Goal: Task Accomplishment & Management: Manage account settings

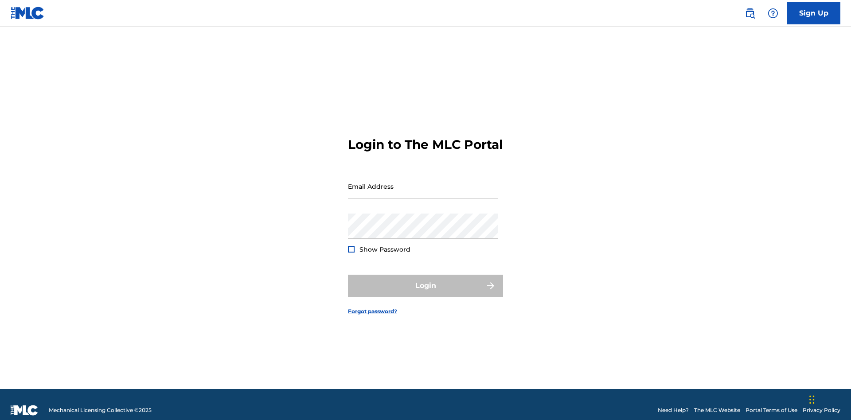
scroll to position [12, 0]
click at [423, 182] on input "Email Address" at bounding box center [423, 186] width 150 height 25
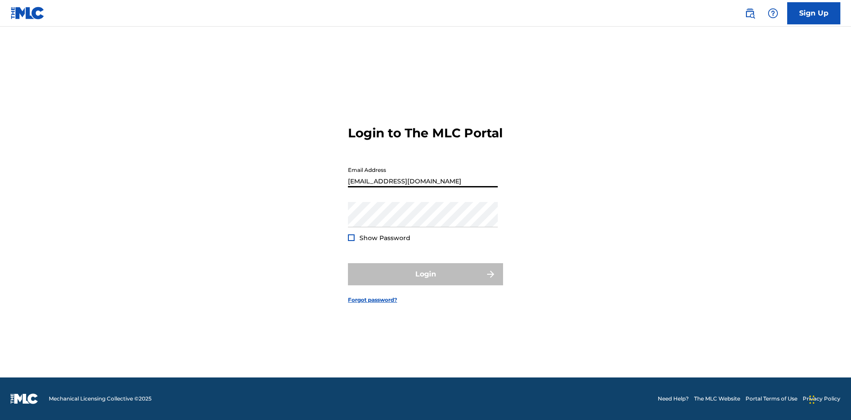
type input "[EMAIL_ADDRESS][DOMAIN_NAME]"
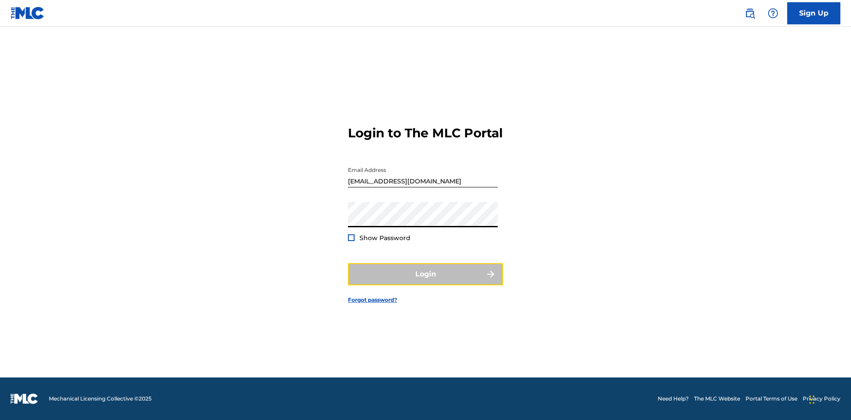
click at [426, 282] on button "Login" at bounding box center [425, 274] width 155 height 22
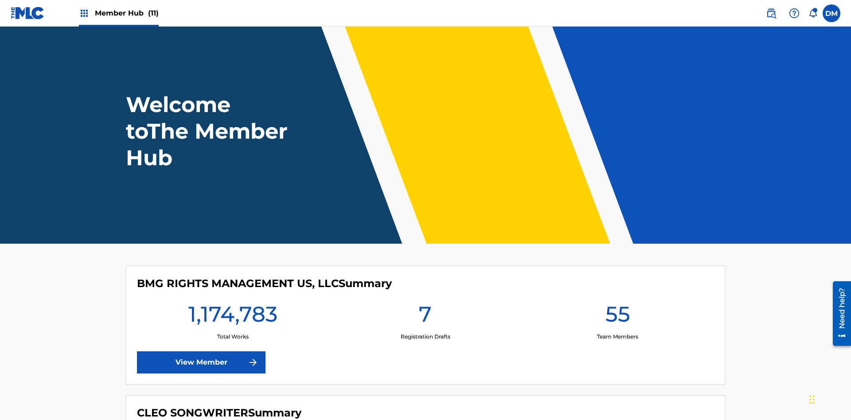
click at [126, 13] on span "Member Hub (11)" at bounding box center [127, 13] width 64 height 10
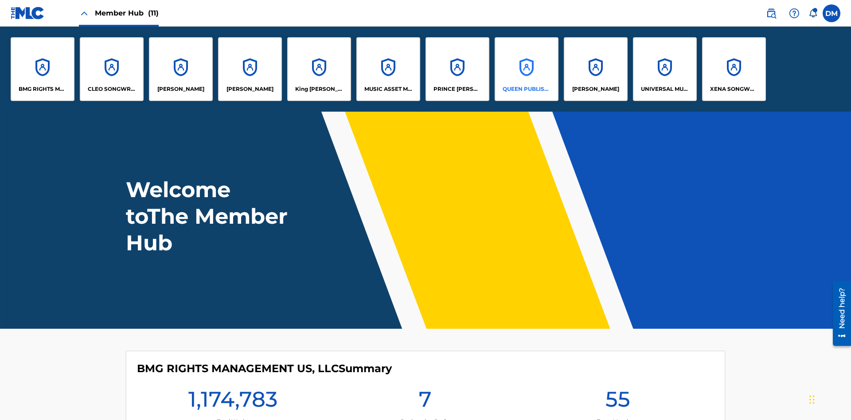
click at [526, 89] on p "QUEEN PUBLISHA" at bounding box center [527, 89] width 48 height 8
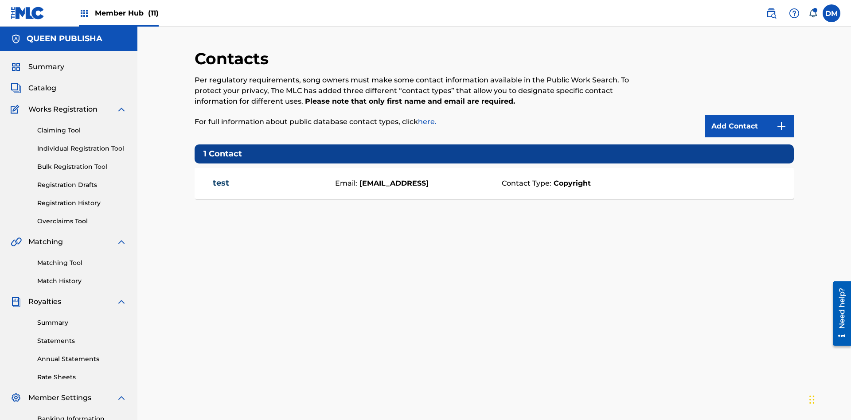
click at [126, 13] on span "Member Hub (11)" at bounding box center [127, 13] width 64 height 10
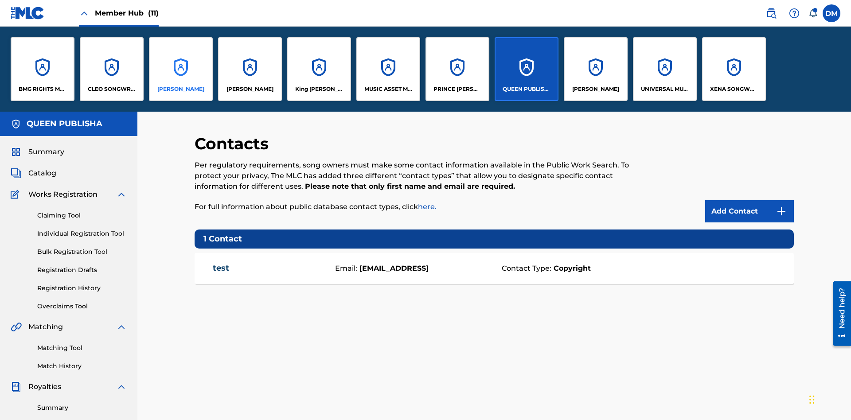
click at [180, 89] on p "[PERSON_NAME]" at bounding box center [180, 89] width 47 height 8
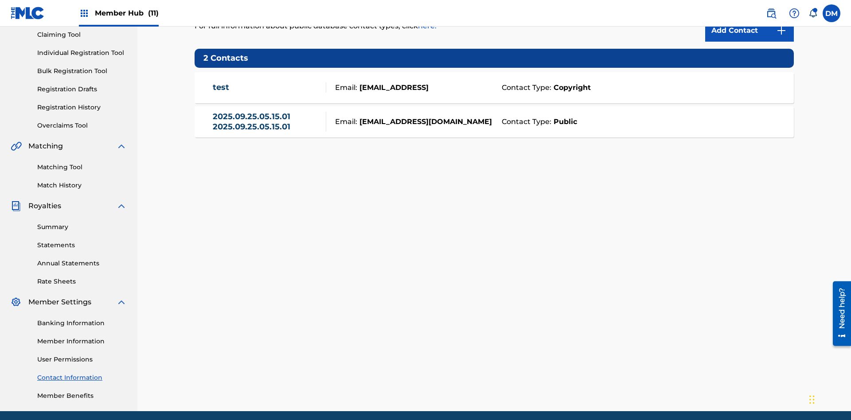
click at [563, 117] on strong "Public" at bounding box center [564, 122] width 26 height 11
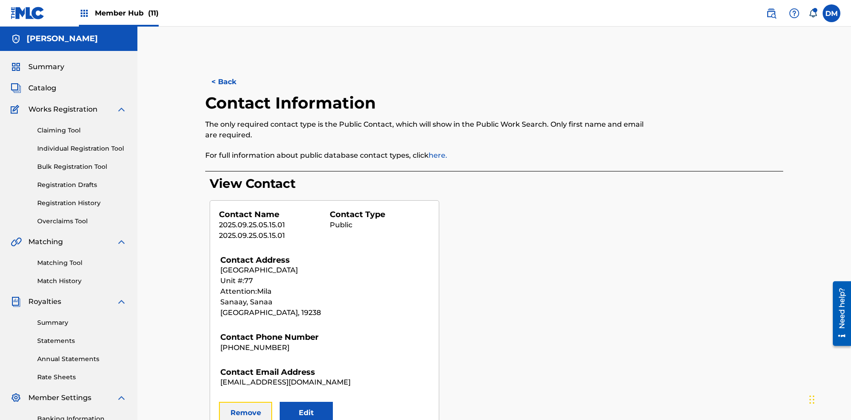
click at [246, 402] on button "Remove" at bounding box center [245, 413] width 53 height 22
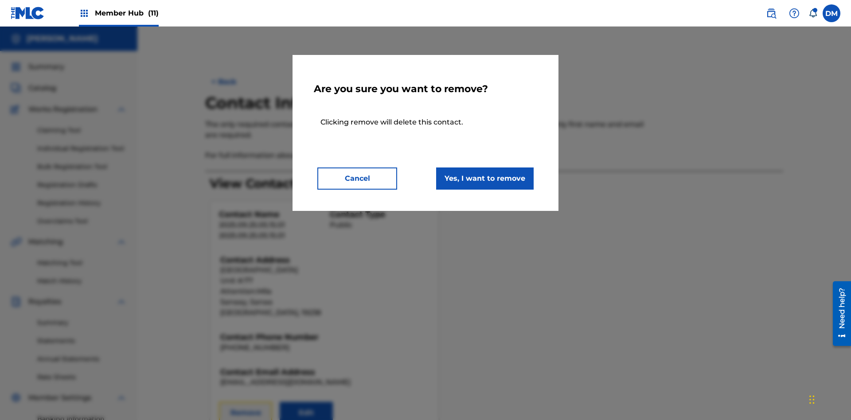
scroll to position [129, 0]
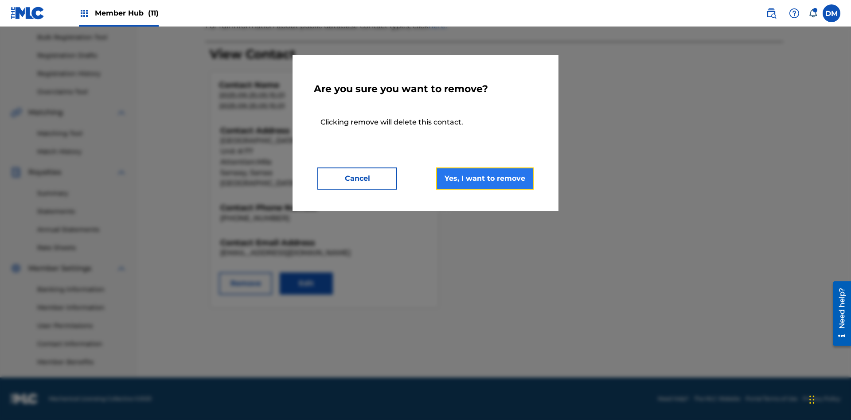
click at [485, 178] on button "Yes, I want to remove" at bounding box center [485, 179] width 98 height 22
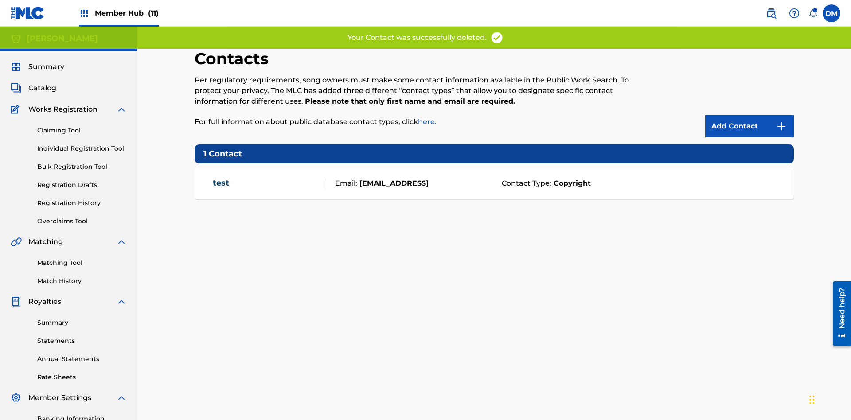
click at [126, 13] on span "Member Hub (11)" at bounding box center [127, 13] width 64 height 10
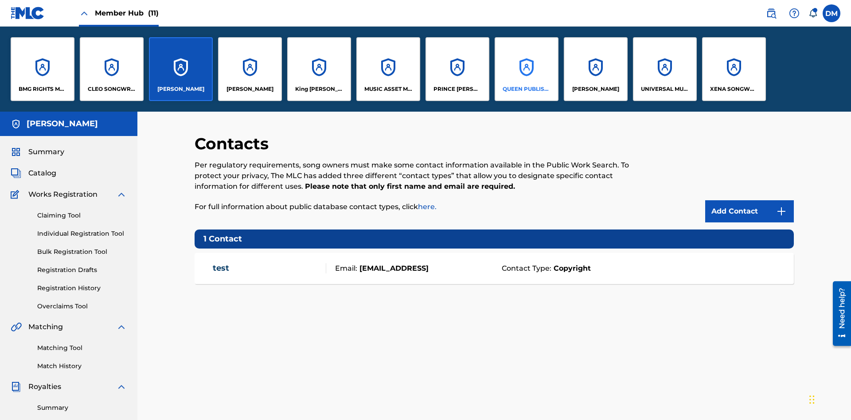
click at [526, 89] on p "QUEEN PUBLISHA" at bounding box center [527, 89] width 48 height 8
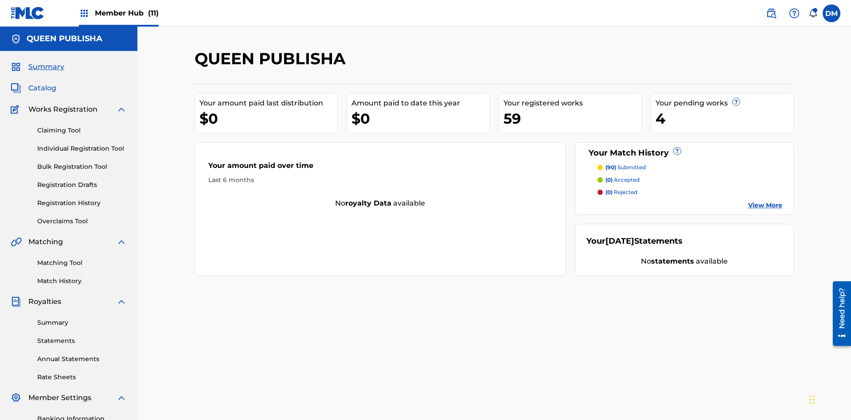
click at [42, 83] on span "Catalog" at bounding box center [42, 88] width 28 height 11
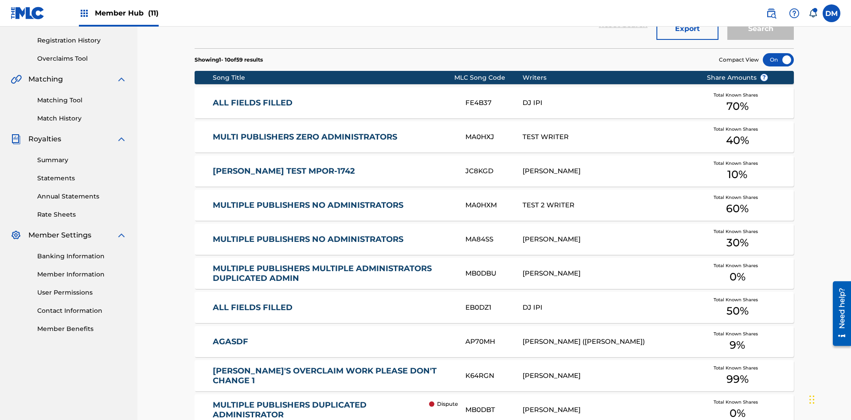
click at [778, 60] on div at bounding box center [778, 59] width 31 height 13
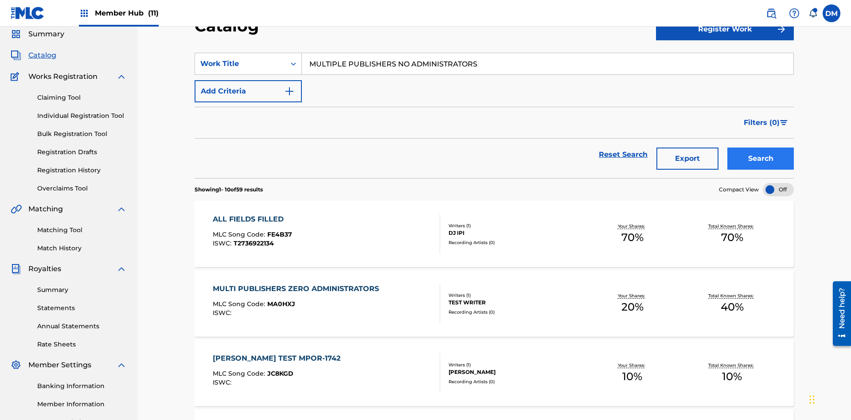
type input "MULTIPLE PUBLISHERS NO ADMINISTRATORS"
click at [761, 148] on button "Search" at bounding box center [760, 159] width 66 height 22
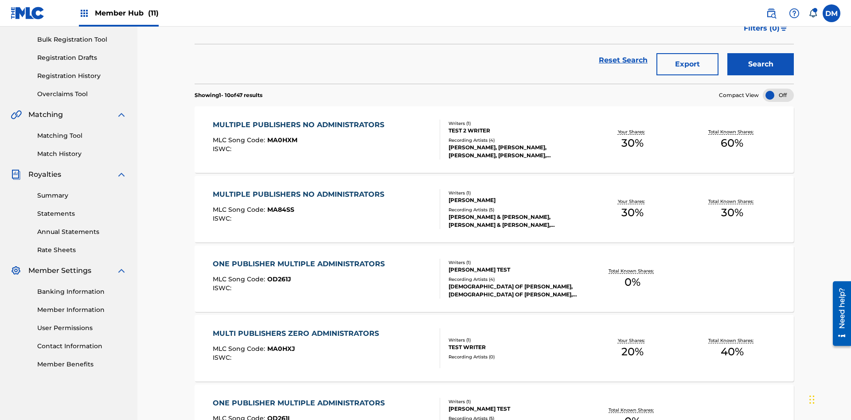
click at [279, 206] on span "MA84SS" at bounding box center [280, 210] width 27 height 8
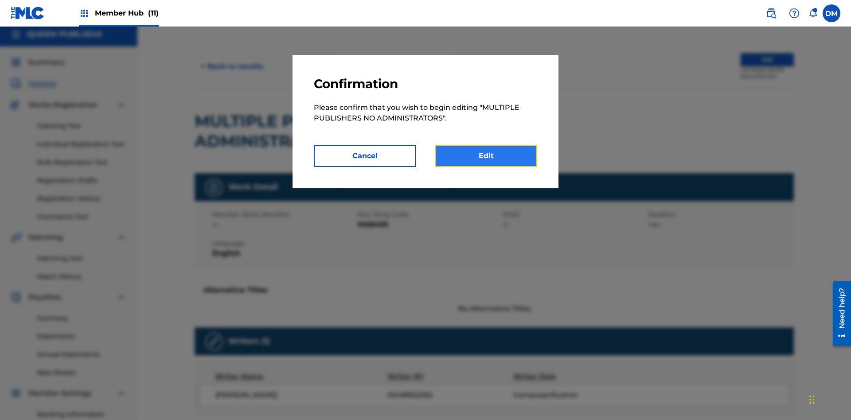
click at [486, 156] on link "Edit" at bounding box center [486, 156] width 102 height 22
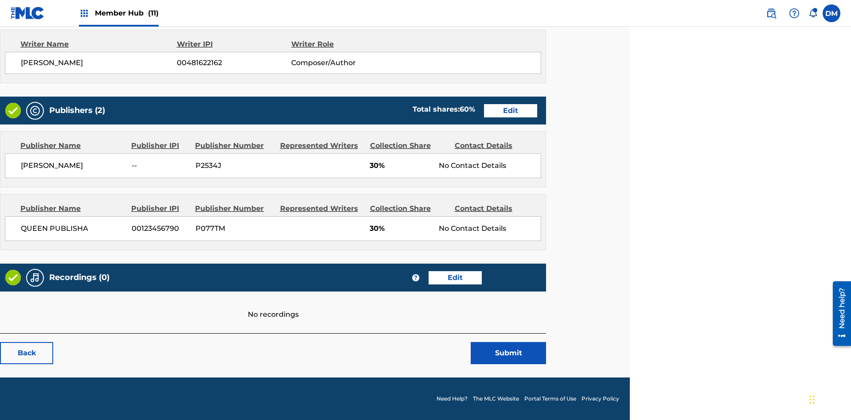
click at [126, 13] on span "Member Hub (11)" at bounding box center [127, 13] width 64 height 10
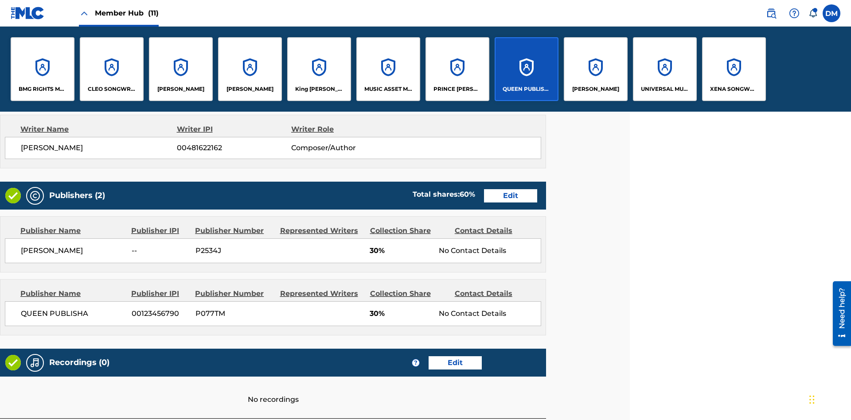
scroll to position [345, 221]
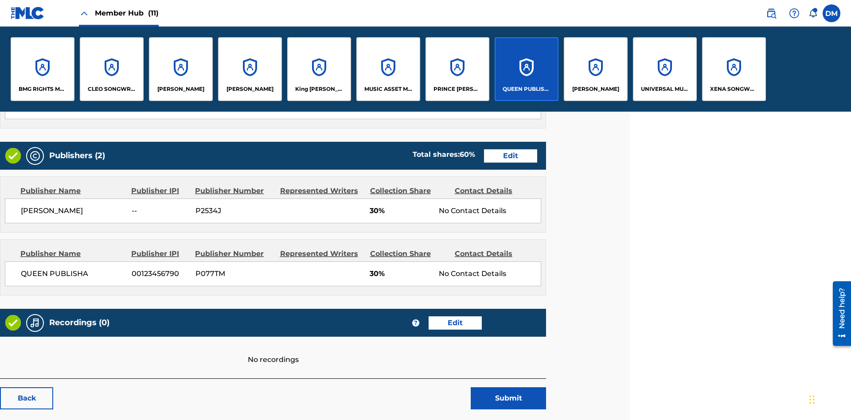
click at [526, 89] on p "QUEEN PUBLISHA" at bounding box center [527, 89] width 48 height 8
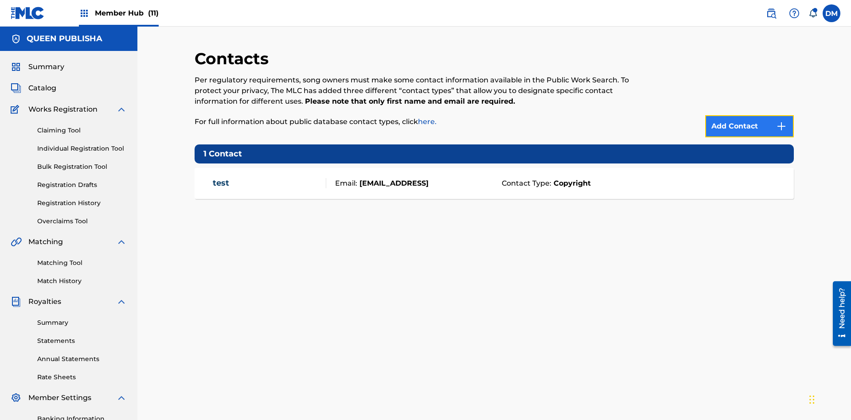
click at [781, 121] on img at bounding box center [781, 126] width 11 height 11
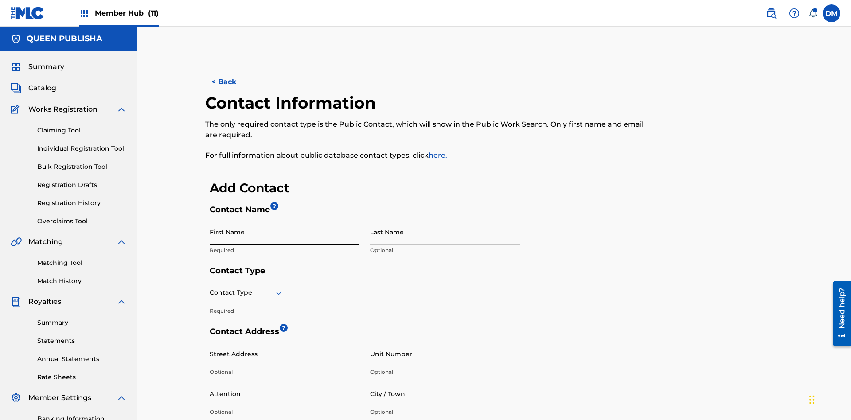
click at [285, 219] on input "First Name" at bounding box center [285, 231] width 150 height 25
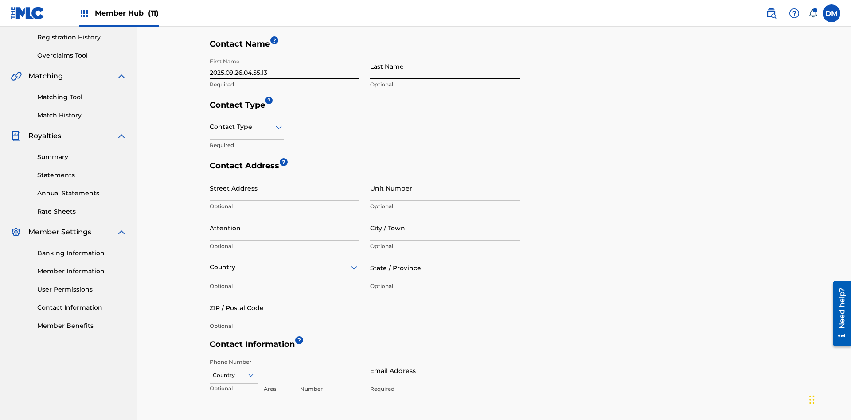
type input "2025.09.26.04.55.13"
click at [445, 66] on input "Last Name" at bounding box center [445, 66] width 150 height 25
type input "2025.09.26.04.55.13"
click at [210, 122] on input "text" at bounding box center [211, 126] width 2 height 9
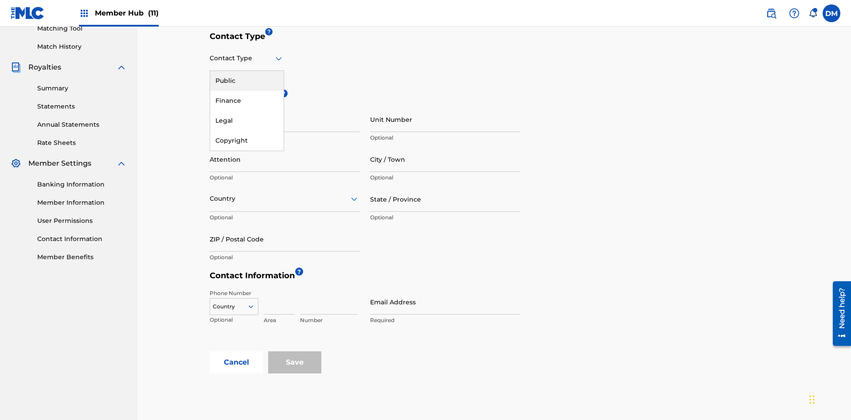
click at [247, 81] on div "Public" at bounding box center [247, 81] width 74 height 20
click at [445, 147] on input "City / Town" at bounding box center [445, 159] width 150 height 25
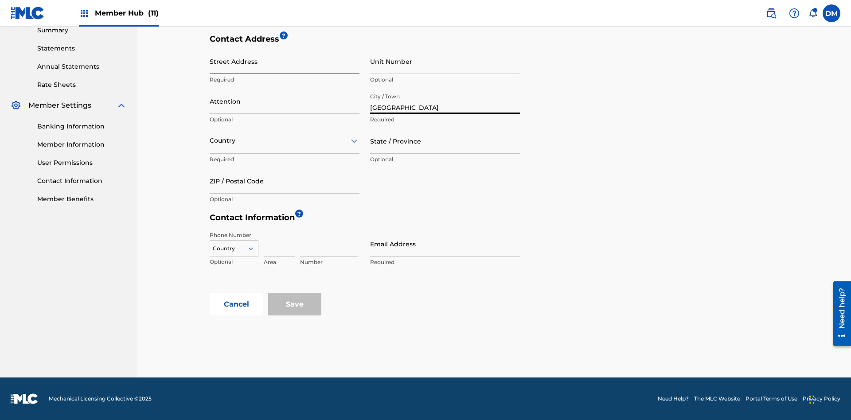
type input "[GEOGRAPHIC_DATA]"
click at [285, 66] on input "Street Address" at bounding box center [285, 61] width 150 height 25
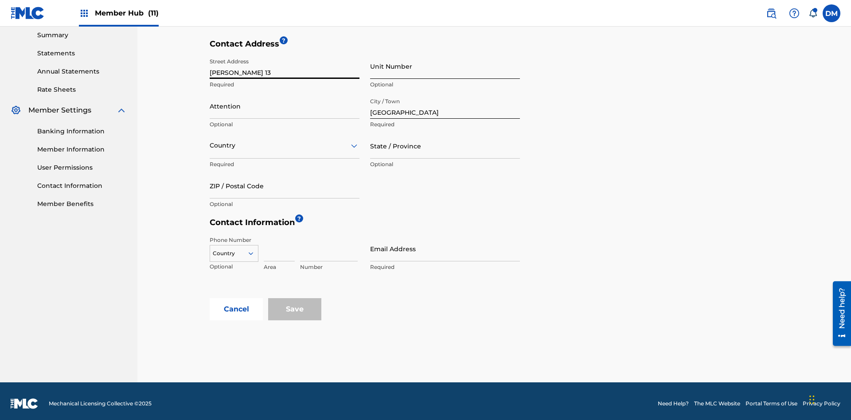
type input "[PERSON_NAME] 13"
click at [445, 66] on input "Unit Number" at bounding box center [445, 66] width 150 height 25
type input "9P"
click at [285, 101] on input "Attention" at bounding box center [285, 106] width 150 height 25
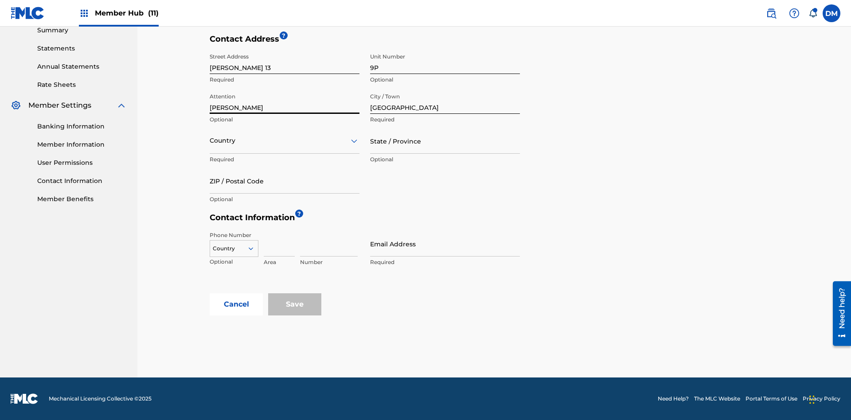
type input "[PERSON_NAME]"
click at [210, 141] on input "text" at bounding box center [211, 140] width 2 height 9
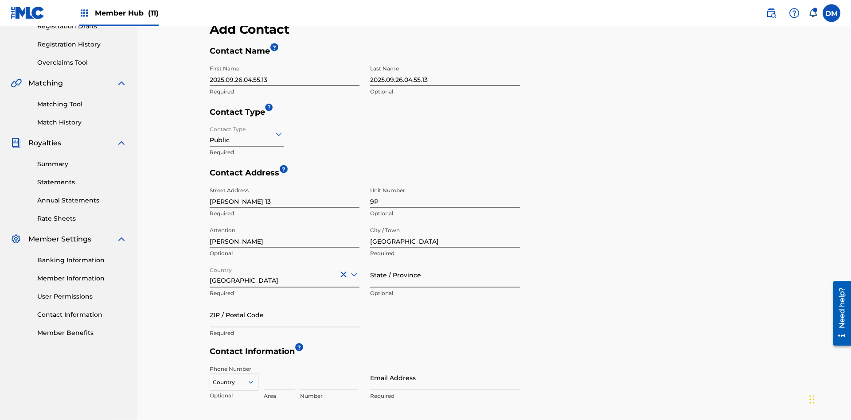
click at [445, 262] on input "State / Province" at bounding box center [445, 274] width 150 height 25
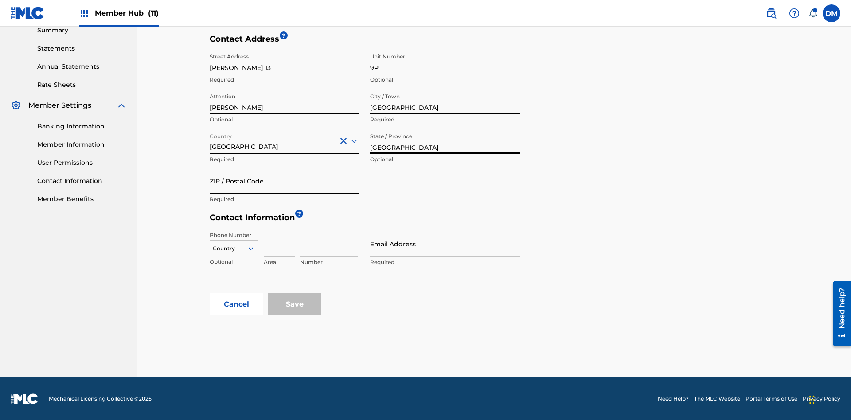
type input "[GEOGRAPHIC_DATA]"
click at [285, 181] on input "ZIP / Postal Code" at bounding box center [285, 180] width 150 height 25
type input "68080"
click at [254, 249] on icon at bounding box center [251, 249] width 8 height 8
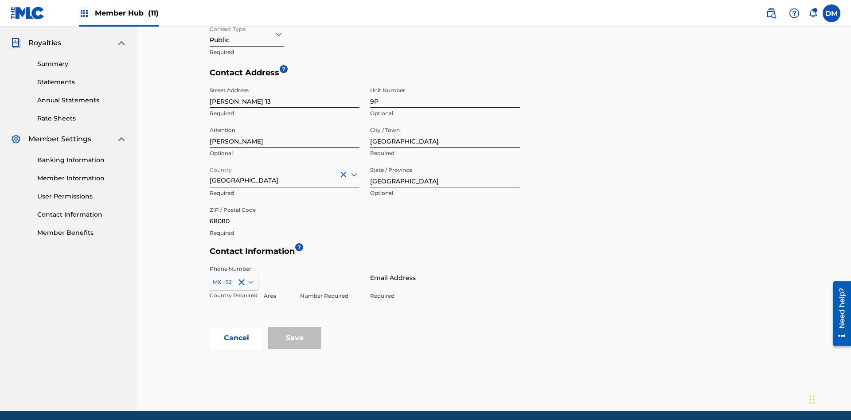
click at [279, 265] on input at bounding box center [279, 277] width 31 height 25
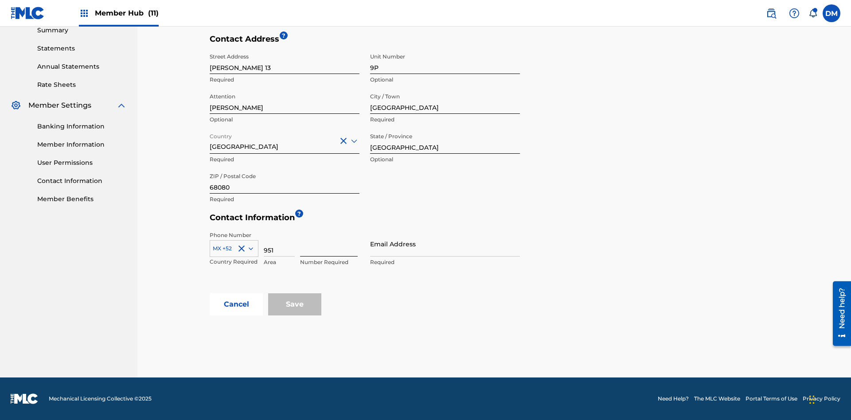
type input "951"
click at [329, 244] on input at bounding box center [329, 243] width 58 height 25
type input "5185312"
click at [445, 244] on input "Email Address" at bounding box center [445, 243] width 150 height 25
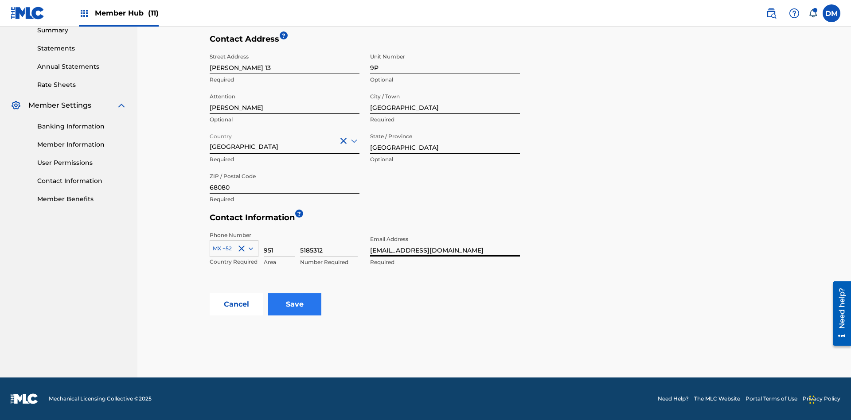
type input "[EMAIL_ADDRESS][DOMAIN_NAME]"
click at [295, 305] on input "Save" at bounding box center [294, 304] width 53 height 22
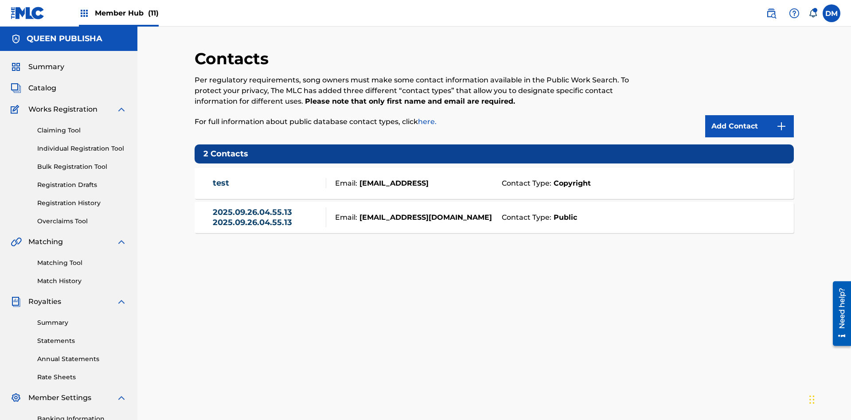
click at [126, 13] on span "Member Hub (11)" at bounding box center [127, 13] width 64 height 10
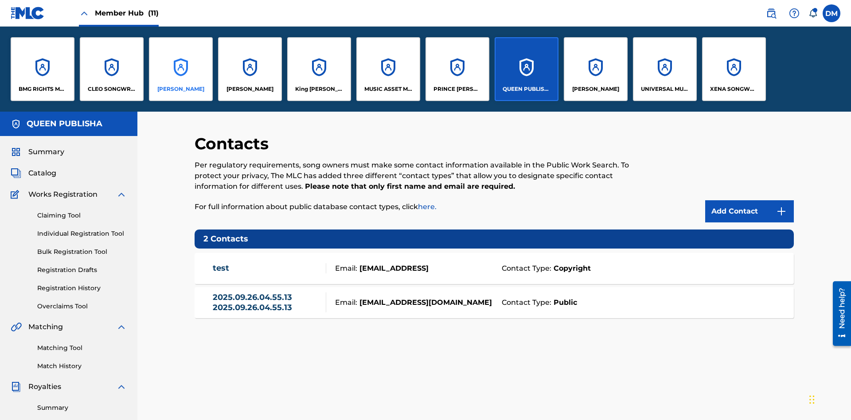
click at [180, 89] on p "[PERSON_NAME]" at bounding box center [180, 89] width 47 height 8
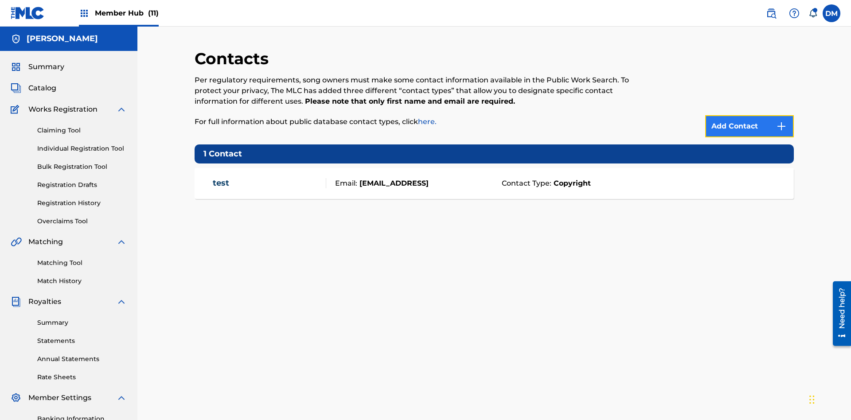
click at [781, 121] on img at bounding box center [781, 126] width 11 height 11
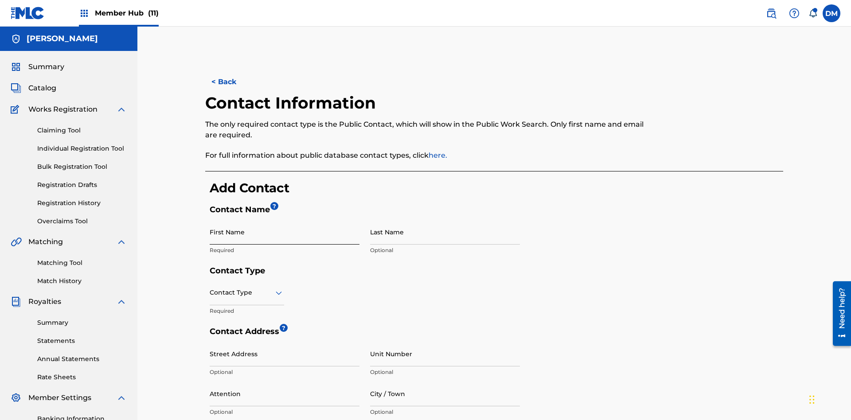
click at [285, 219] on input "First Name" at bounding box center [285, 231] width 150 height 25
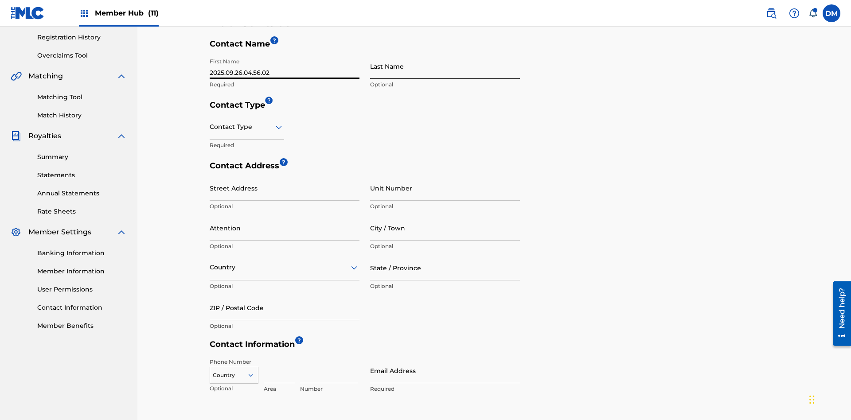
type input "2025.09.26.04.56.02"
click at [445, 66] on input "Last Name" at bounding box center [445, 66] width 150 height 25
type input "2025.09.26.04.56.02"
click at [210, 122] on input "text" at bounding box center [211, 126] width 2 height 9
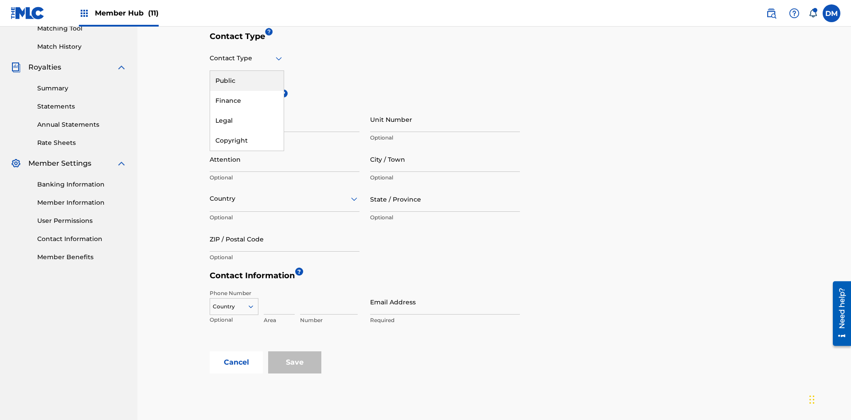
click at [247, 81] on div "Public" at bounding box center [247, 81] width 74 height 20
click at [445, 147] on input "City / Town" at bounding box center [445, 159] width 150 height 25
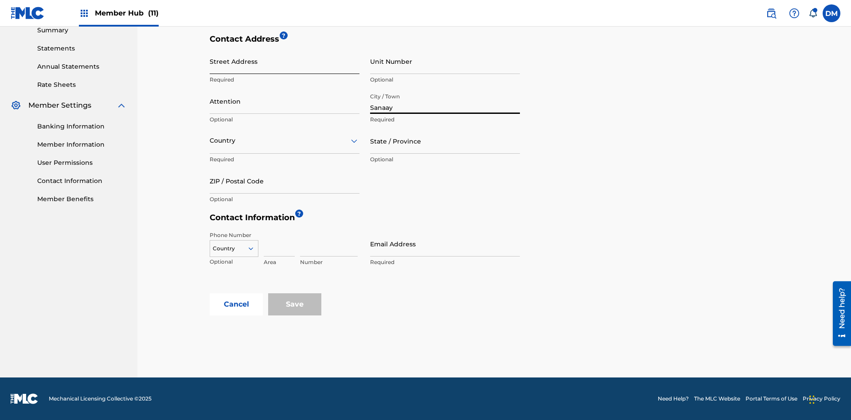
type input "Sanaay"
click at [285, 66] on input "Street Address" at bounding box center [285, 61] width 150 height 25
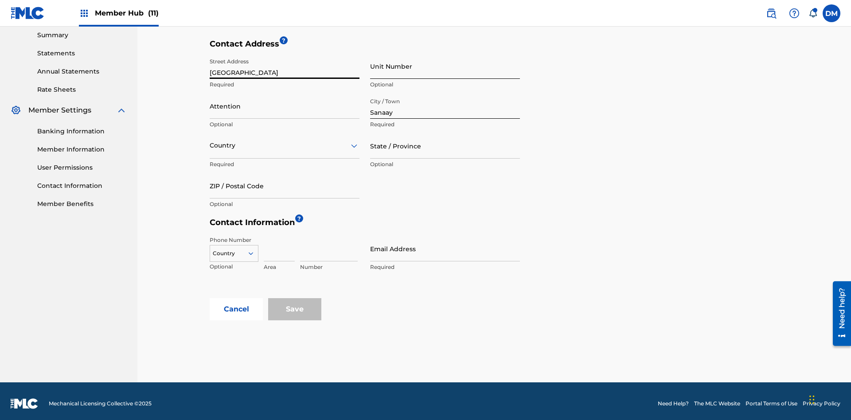
type input "[GEOGRAPHIC_DATA]"
click at [445, 66] on input "Unit Number" at bounding box center [445, 66] width 150 height 25
type input "77"
click at [285, 101] on input "Attention" at bounding box center [285, 106] width 150 height 25
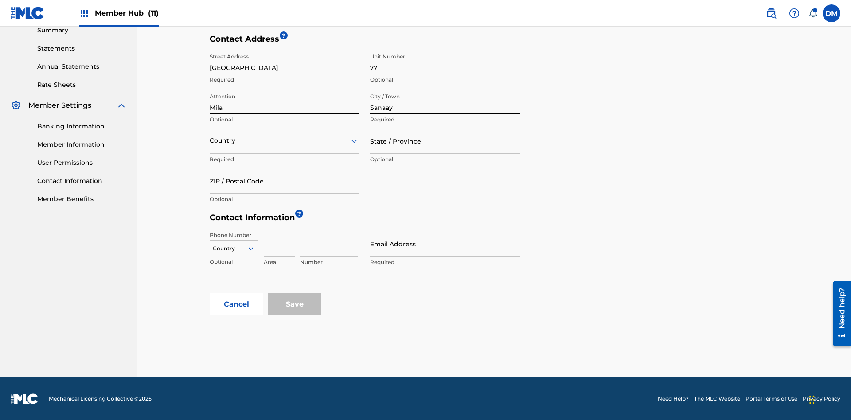
type input "Mila"
click at [210, 141] on input "text" at bounding box center [211, 140] width 2 height 9
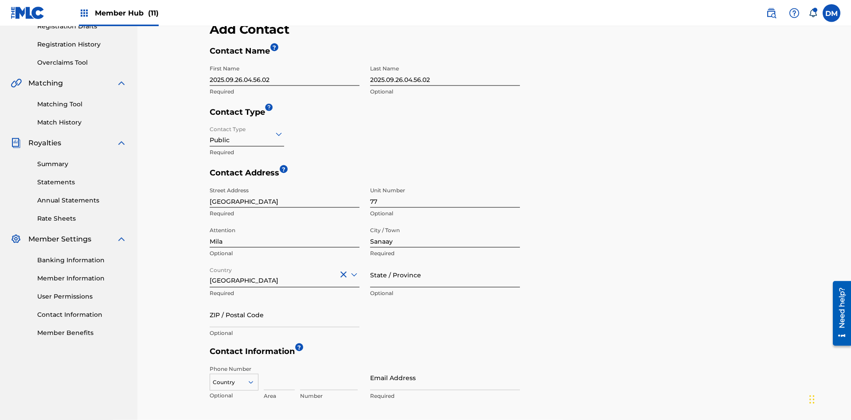
click at [445, 262] on input "State / Province" at bounding box center [445, 274] width 150 height 25
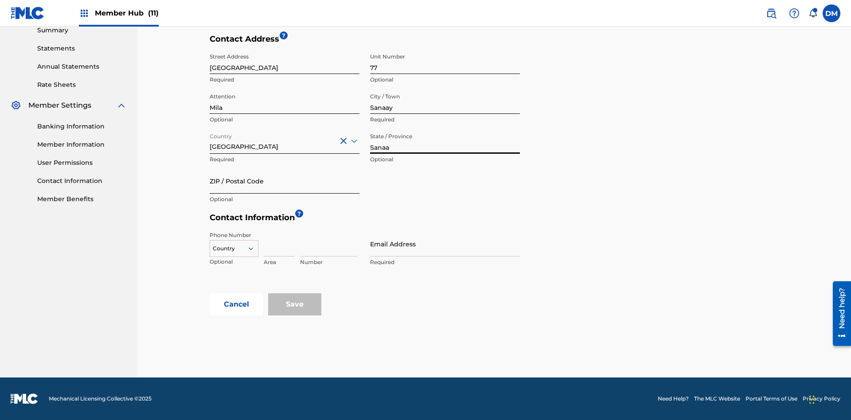
type input "Sanaa"
click at [285, 181] on input "ZIP / Postal Code" at bounding box center [285, 180] width 150 height 25
type input "19238"
click at [254, 249] on icon at bounding box center [251, 249] width 8 height 8
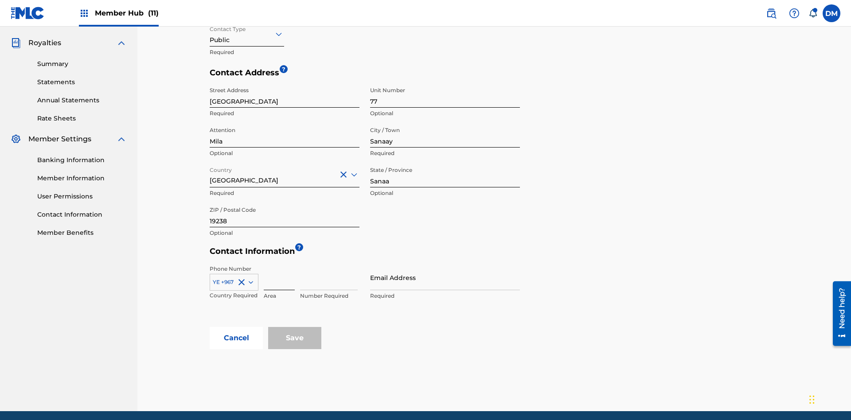
click at [279, 265] on input at bounding box center [279, 277] width 31 height 25
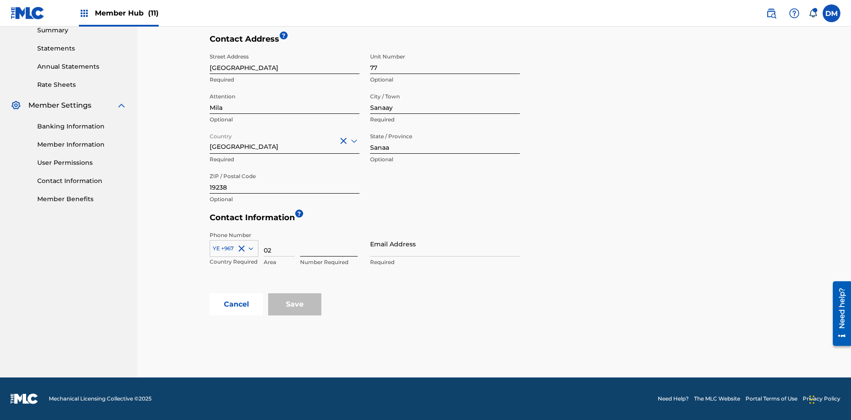
type input "02"
click at [329, 244] on input at bounding box center [329, 243] width 58 height 25
type input "255435"
click at [445, 244] on input "Email Address" at bounding box center [445, 243] width 150 height 25
type input "[EMAIL_ADDRESS][DOMAIN_NAME]"
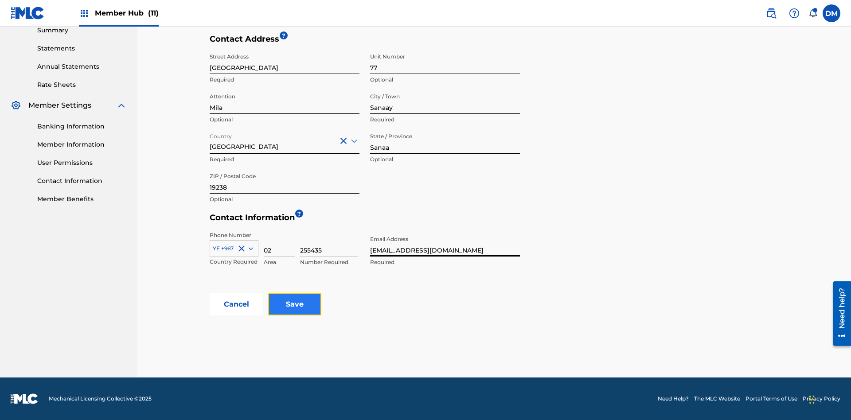
click at [295, 305] on input "Save" at bounding box center [294, 304] width 53 height 22
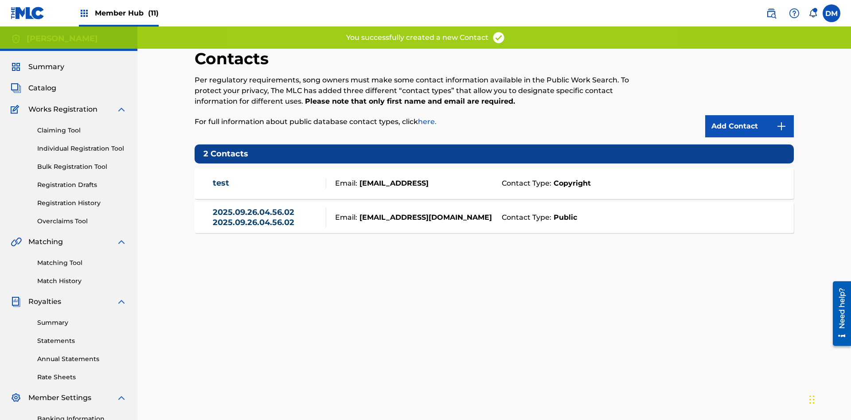
click at [126, 13] on span "Member Hub (11)" at bounding box center [127, 13] width 64 height 10
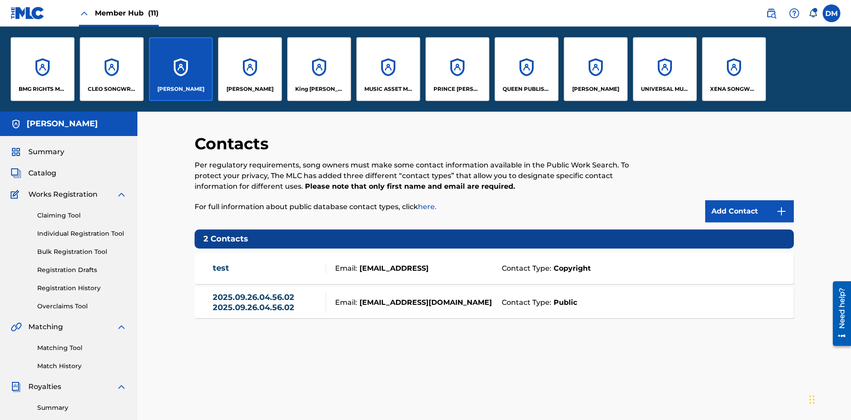
click at [180, 89] on p "[PERSON_NAME]" at bounding box center [180, 89] width 47 height 8
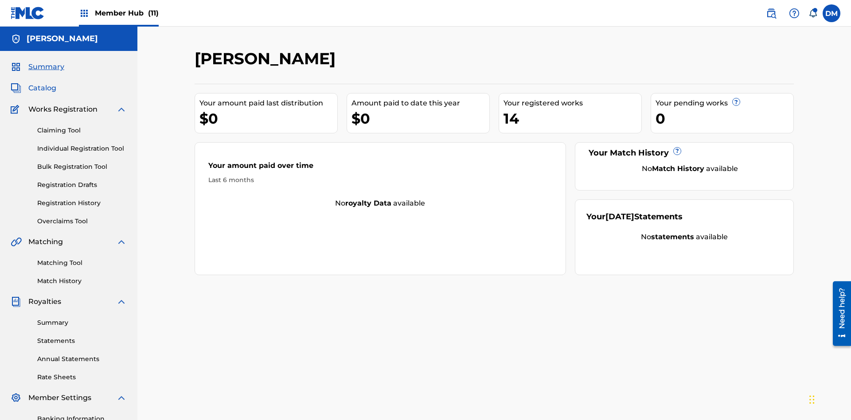
click at [42, 83] on span "Catalog" at bounding box center [42, 88] width 28 height 11
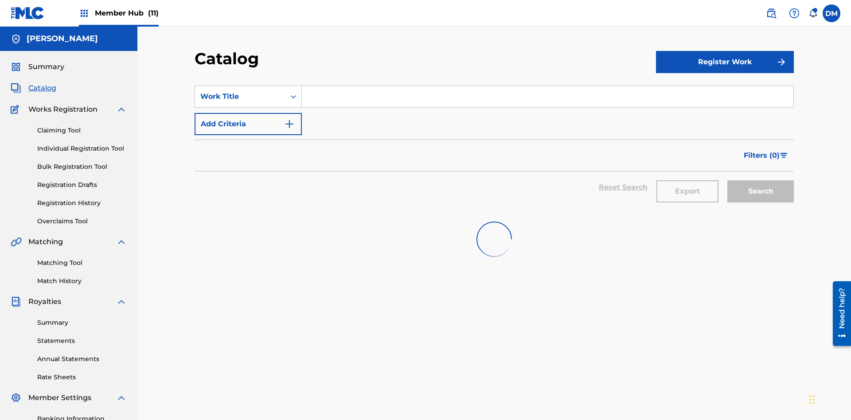
click at [547, 86] on input "Search Form" at bounding box center [548, 96] width 492 height 21
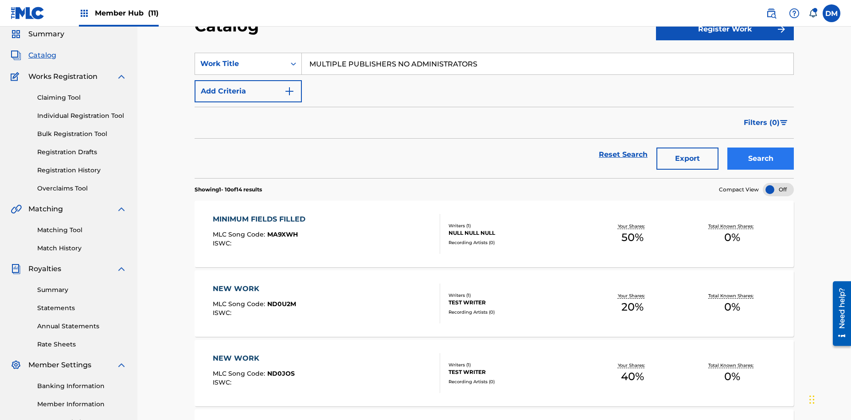
type input "MULTIPLE PUBLISHERS NO ADMINISTRATORS"
click at [761, 148] on button "Search" at bounding box center [760, 159] width 66 height 22
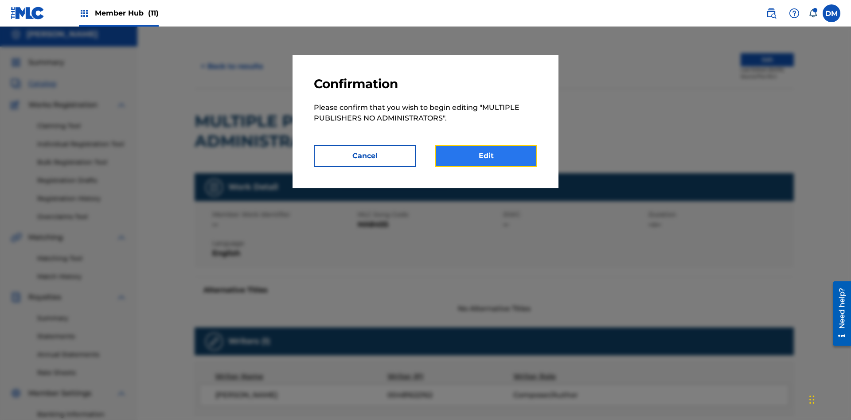
click at [486, 156] on link "Edit" at bounding box center [486, 156] width 102 height 22
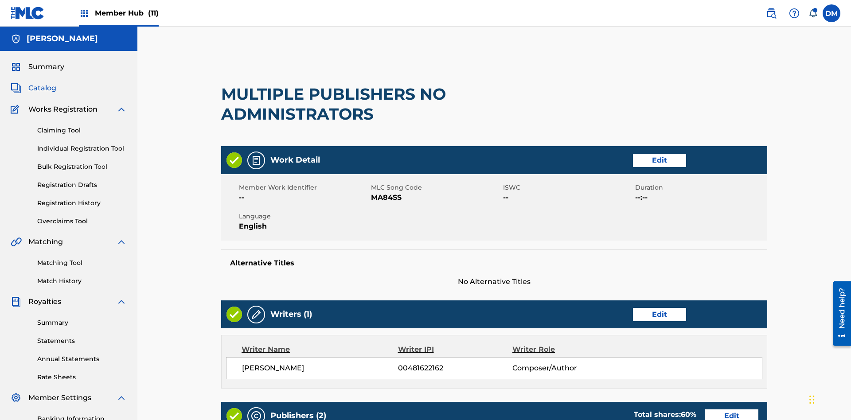
scroll to position [453, 221]
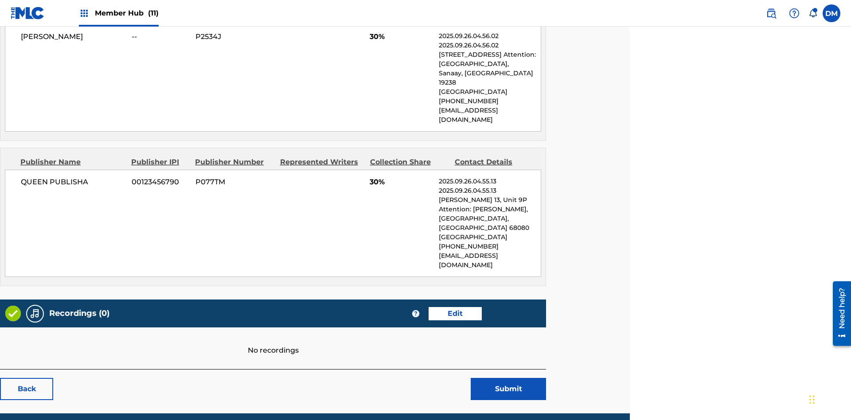
click at [126, 13] on span "Member Hub (11)" at bounding box center [127, 13] width 64 height 10
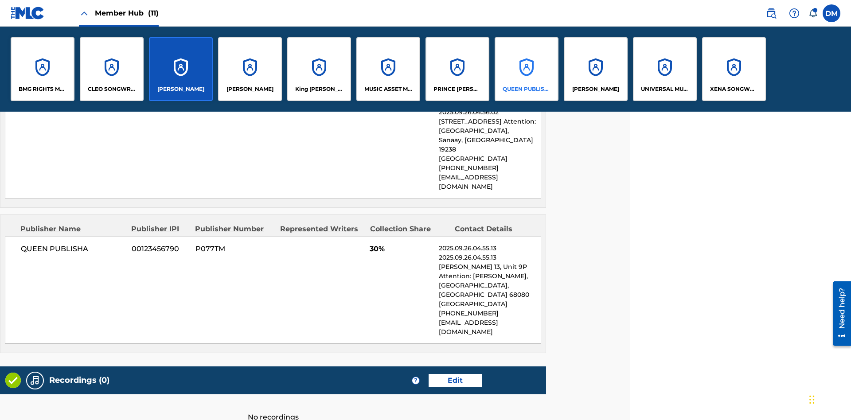
click at [526, 89] on p "QUEEN PUBLISHA" at bounding box center [527, 89] width 48 height 8
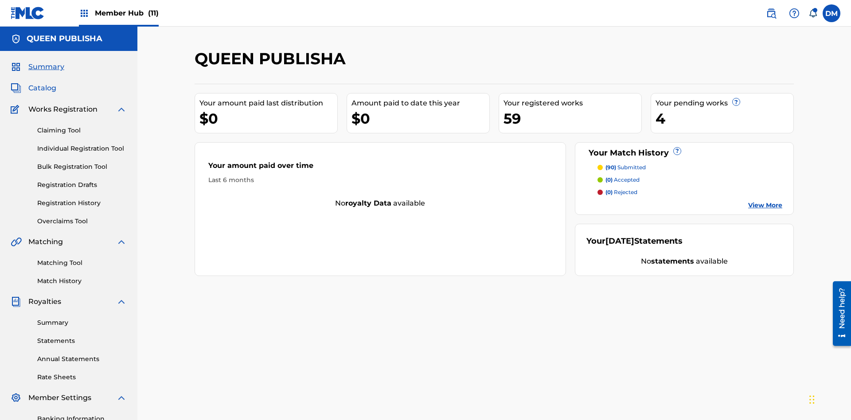
click at [42, 83] on span "Catalog" at bounding box center [42, 88] width 28 height 11
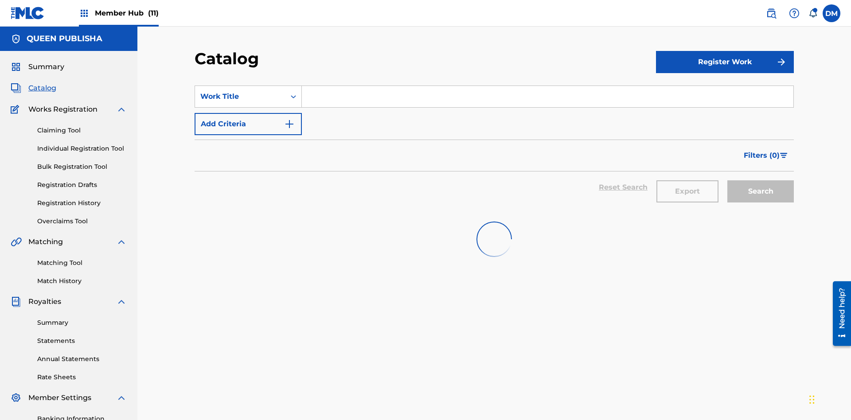
click at [547, 86] on input "Search Form" at bounding box center [548, 96] width 492 height 21
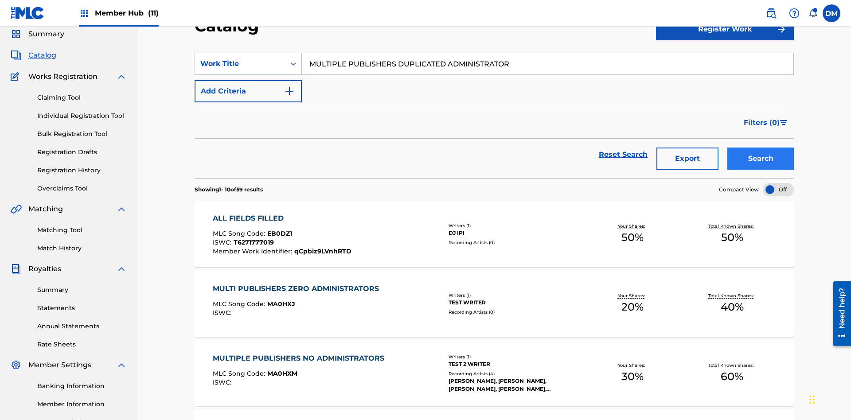
type input "MULTIPLE PUBLISHERS DUPLICATED ADMINISTRATOR"
click at [761, 148] on button "Search" at bounding box center [760, 159] width 66 height 22
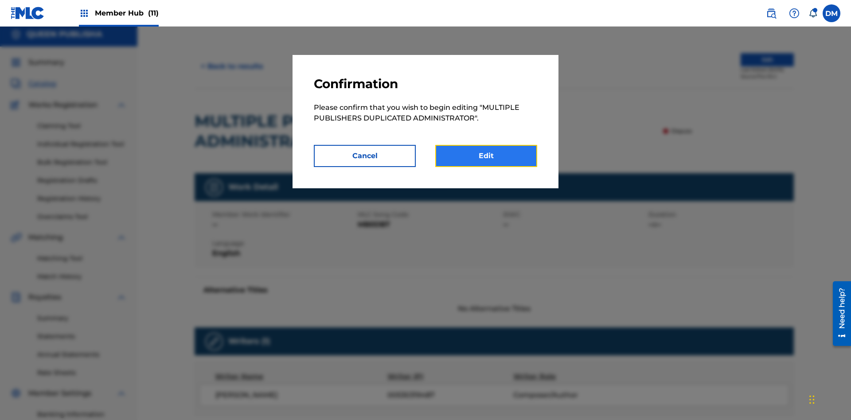
click at [486, 156] on link "Edit" at bounding box center [486, 156] width 102 height 22
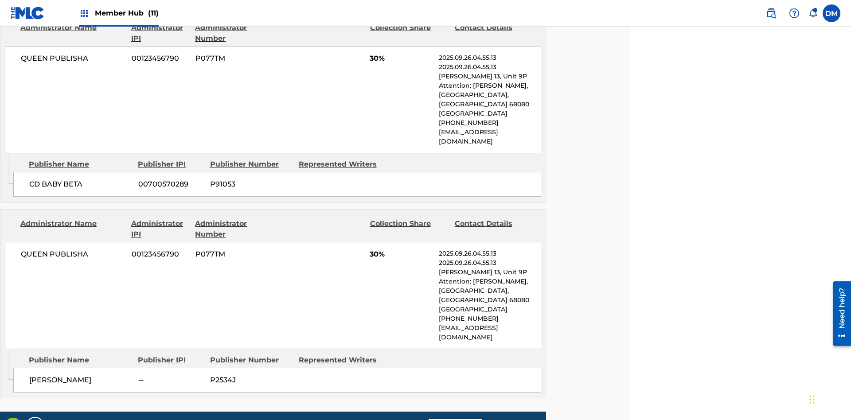
click at [126, 13] on span "Member Hub (11)" at bounding box center [127, 13] width 64 height 10
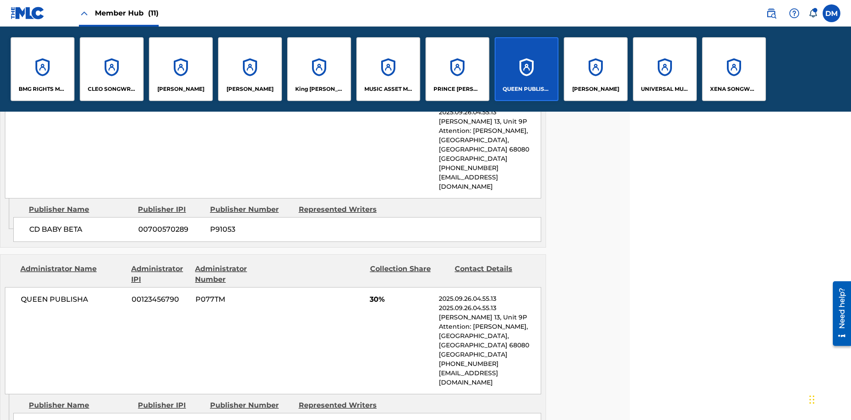
click at [526, 89] on p "QUEEN PUBLISHA" at bounding box center [527, 89] width 48 height 8
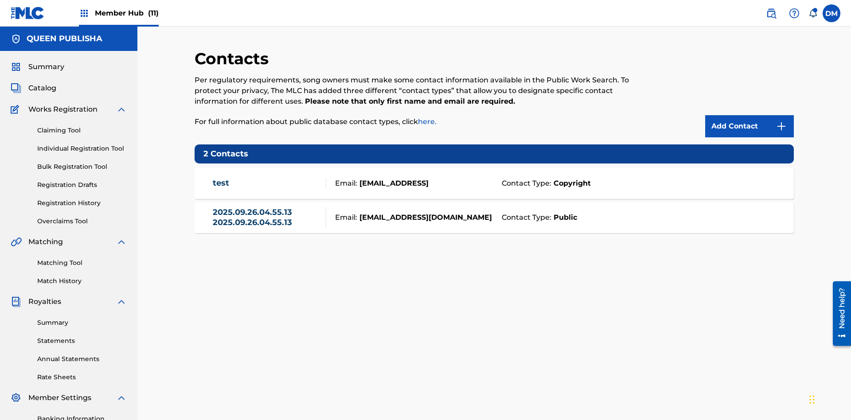
click at [563, 212] on strong "Public" at bounding box center [564, 217] width 26 height 11
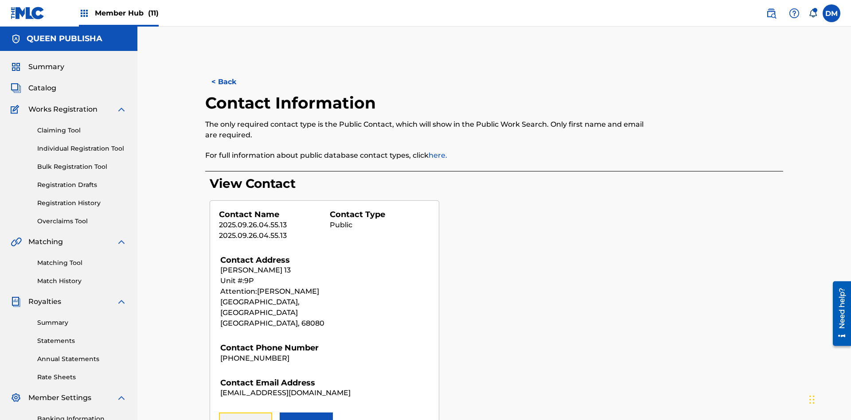
click at [246, 413] on button "Remove" at bounding box center [245, 424] width 53 height 22
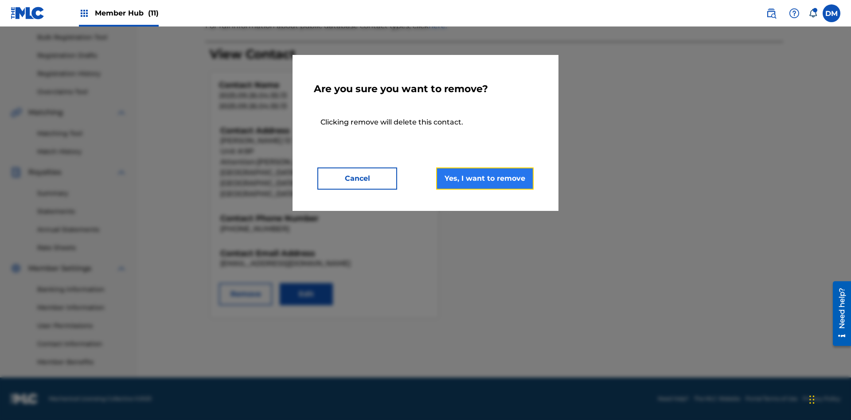
click at [485, 178] on button "Yes, I want to remove" at bounding box center [485, 179] width 98 height 22
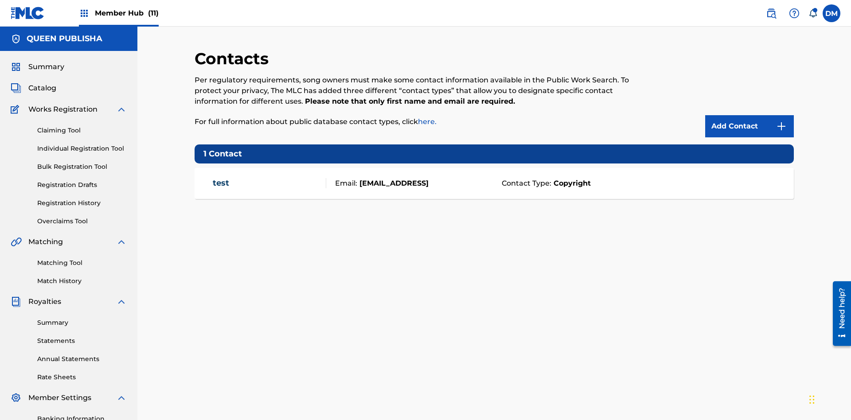
click at [126, 13] on span "Member Hub (11)" at bounding box center [127, 13] width 64 height 10
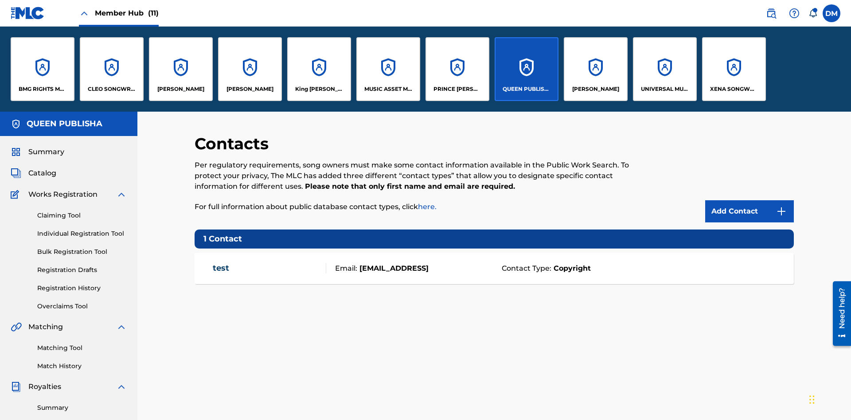
click at [526, 89] on p "QUEEN PUBLISHA" at bounding box center [527, 89] width 48 height 8
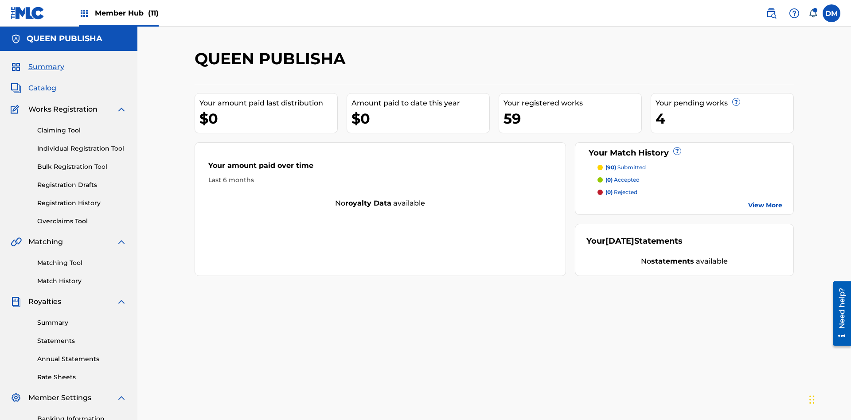
click at [42, 83] on span "Catalog" at bounding box center [42, 88] width 28 height 11
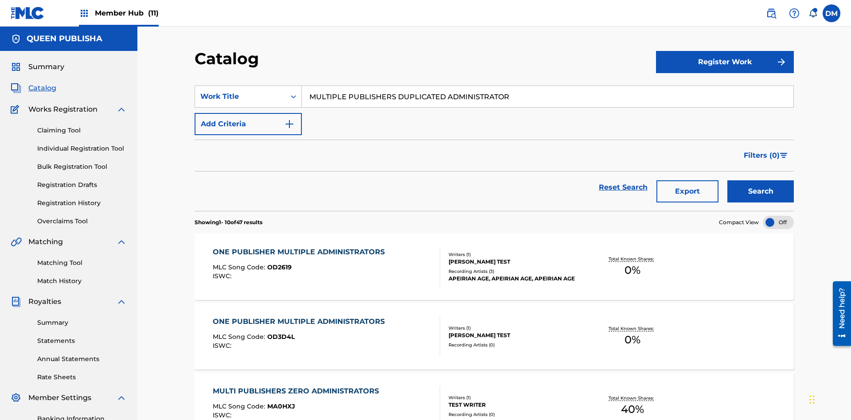
click at [547, 86] on input "MULTIPLE PUBLISHERS DUPLICATED ADMINISTRATOR" at bounding box center [548, 96] width 492 height 21
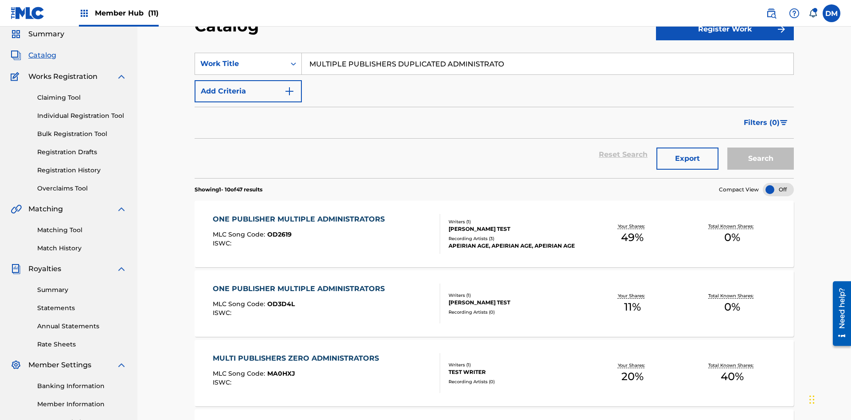
type input "MULTIPLE PUBLISHERS DUPLICATED ADMINISTRATOR"
